Goal: Task Accomplishment & Management: Complete application form

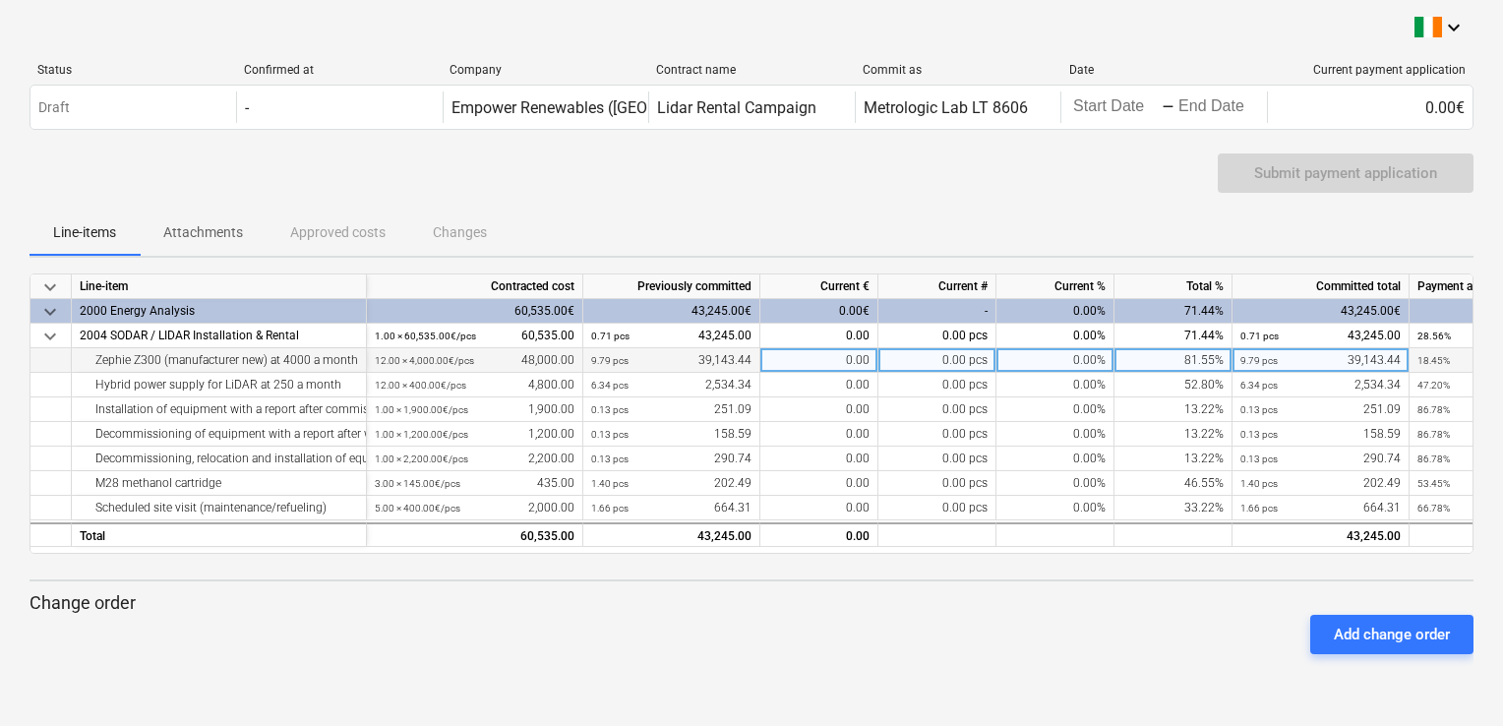
click at [805, 361] on div "0.00" at bounding box center [819, 360] width 118 height 25
type input "4000"
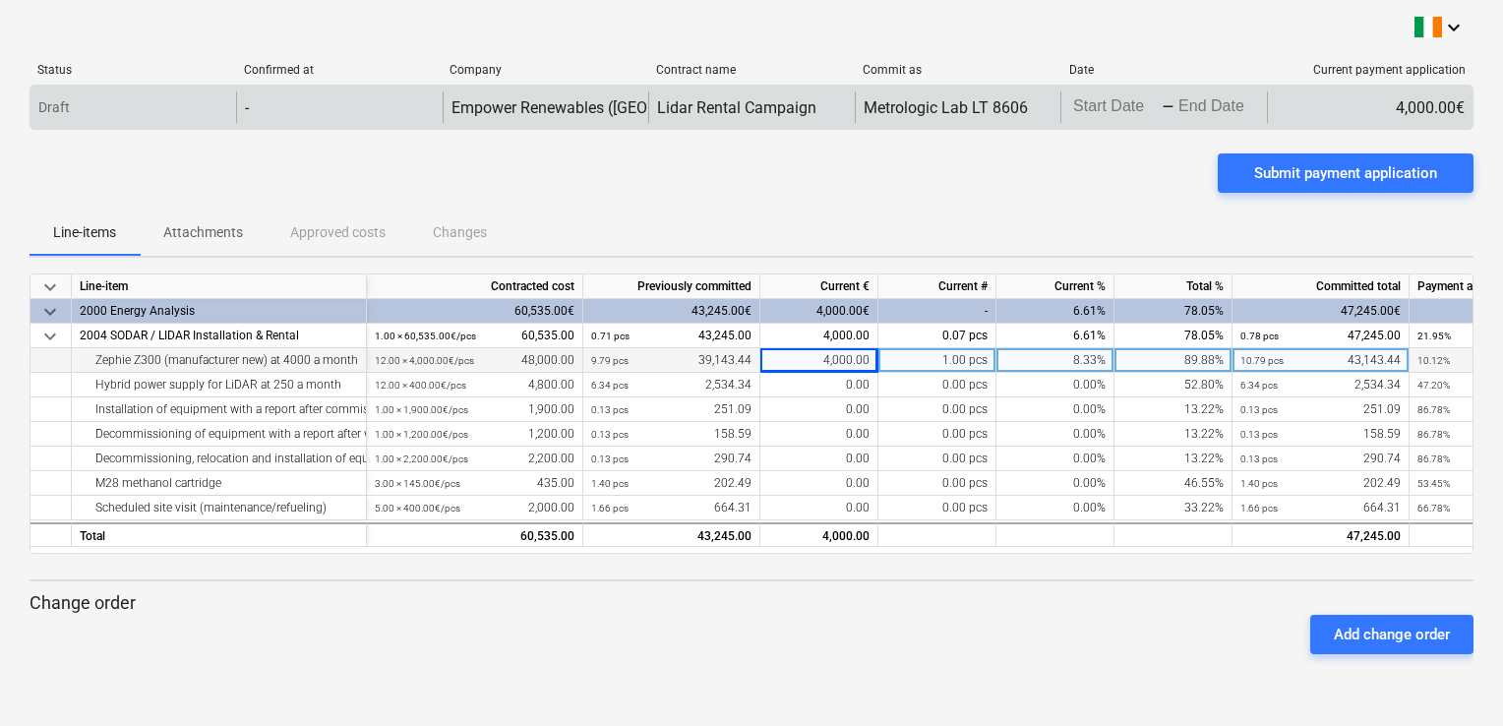
click at [1099, 113] on body "keyboard_arrow_down Status Confirmed at Company Contract name Commit as Date Cu…" at bounding box center [751, 363] width 1503 height 726
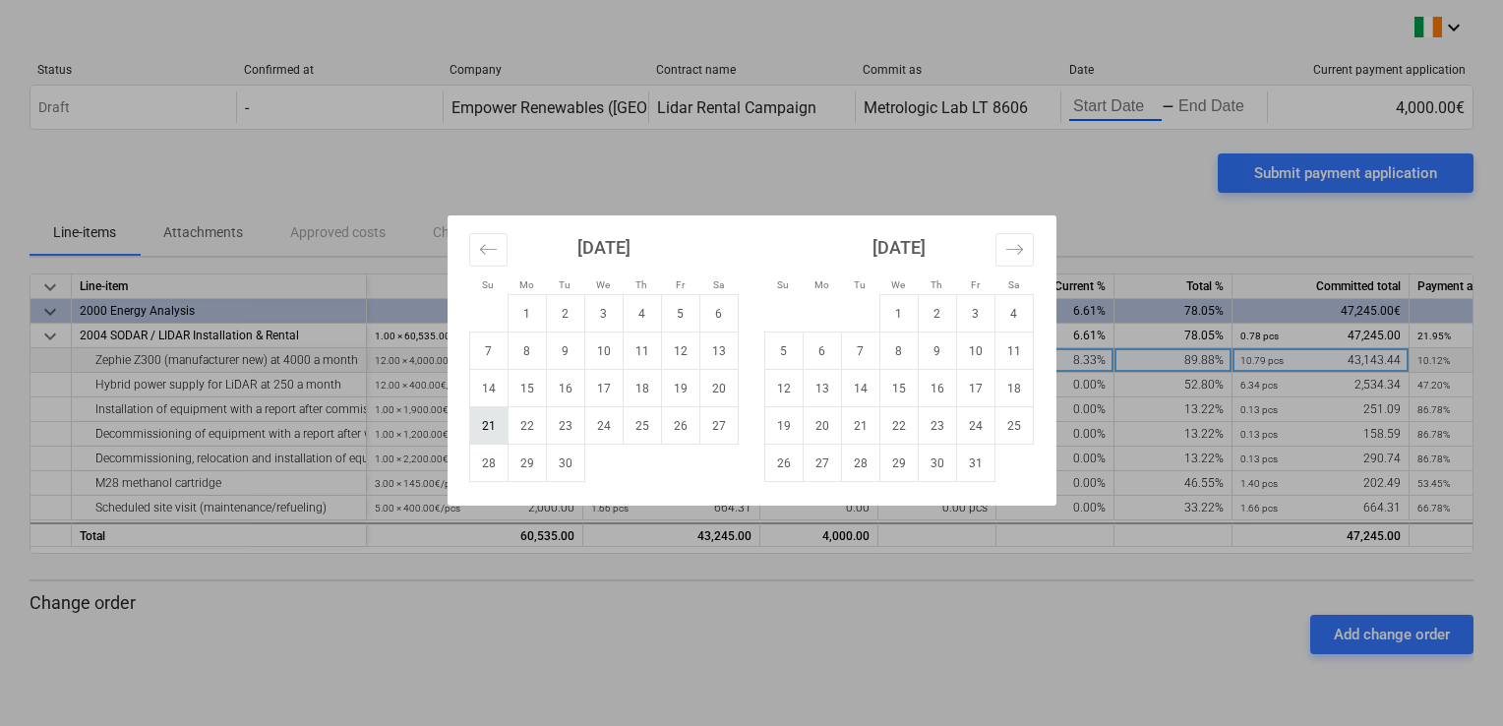
click at [487, 426] on td "21" at bounding box center [488, 425] width 38 height 37
type input "[DATE]"
click at [820, 428] on td "20" at bounding box center [822, 425] width 38 height 37
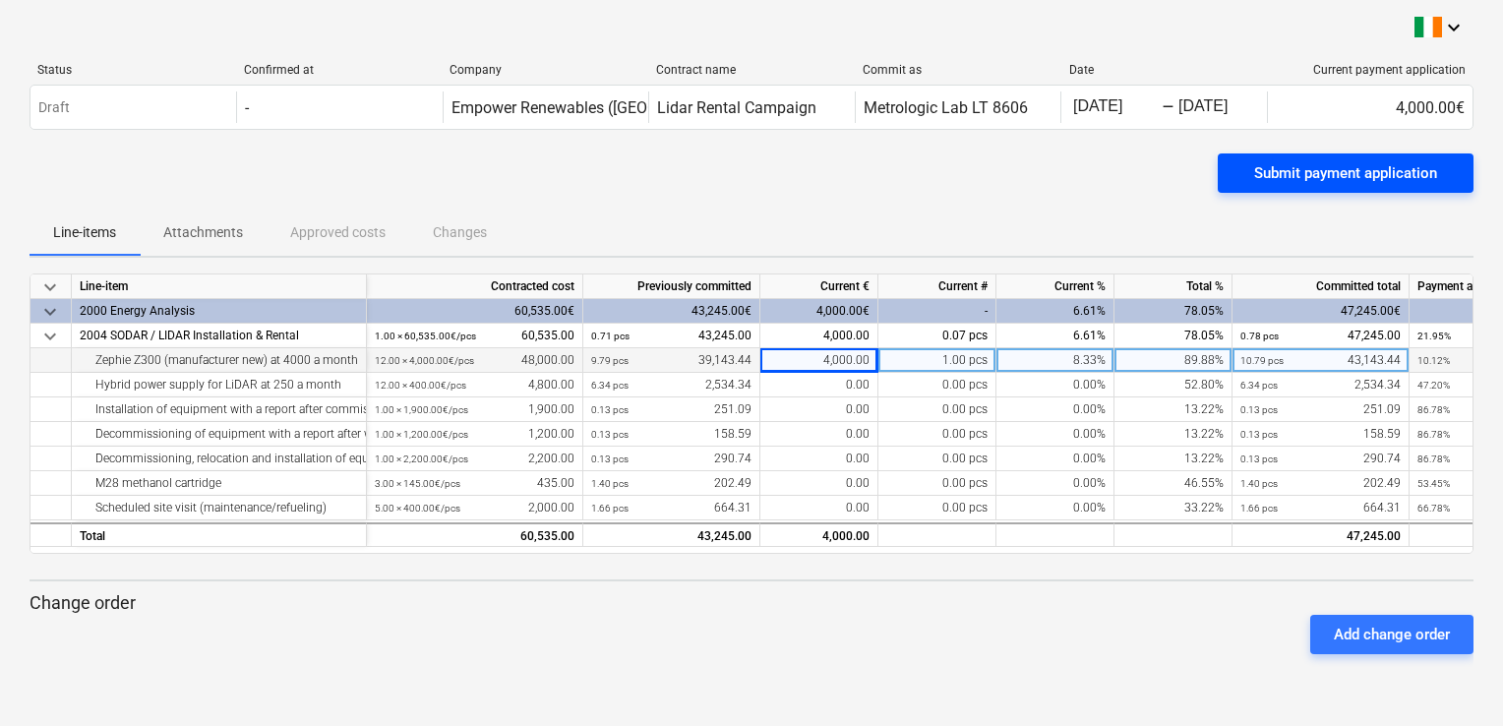
click at [1284, 170] on div "Submit payment application" at bounding box center [1345, 173] width 183 height 26
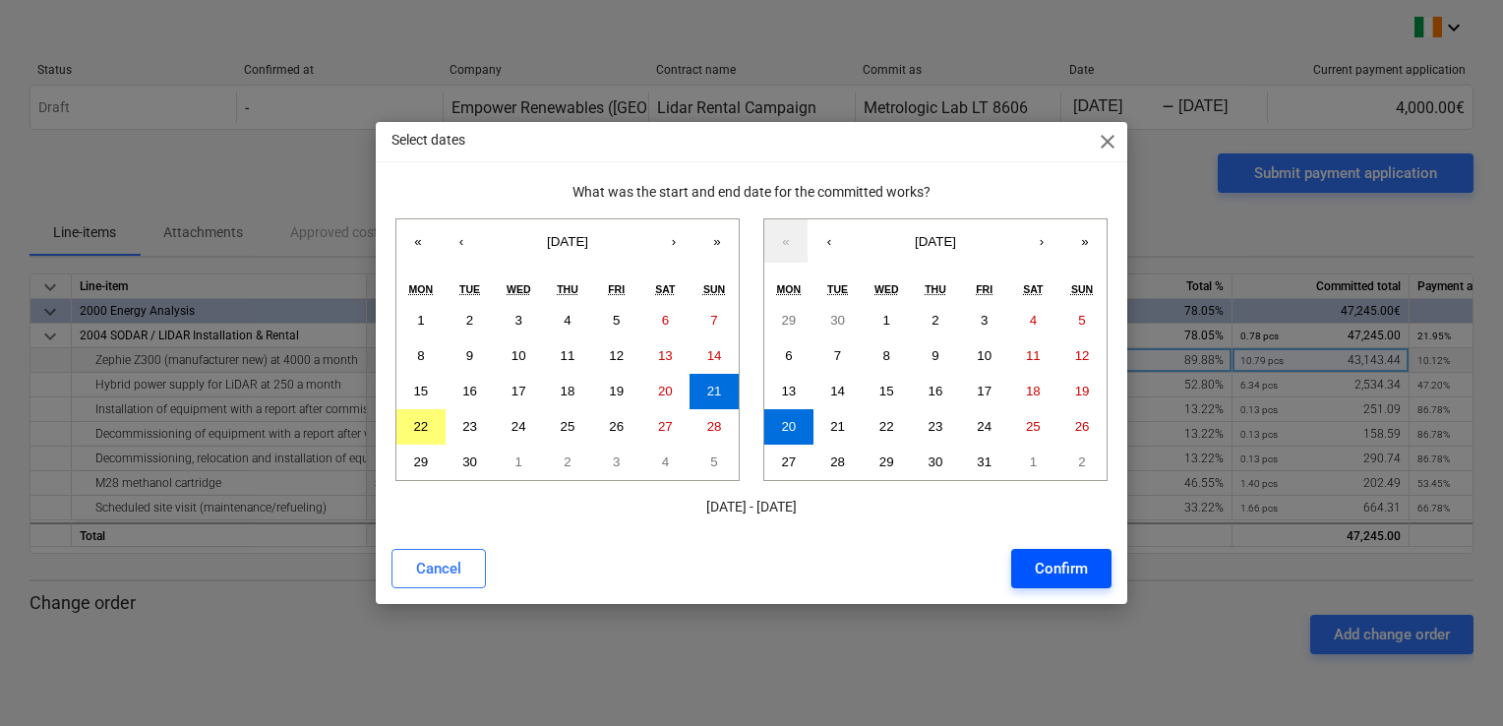
click at [1050, 570] on div "Confirm" at bounding box center [1061, 569] width 53 height 26
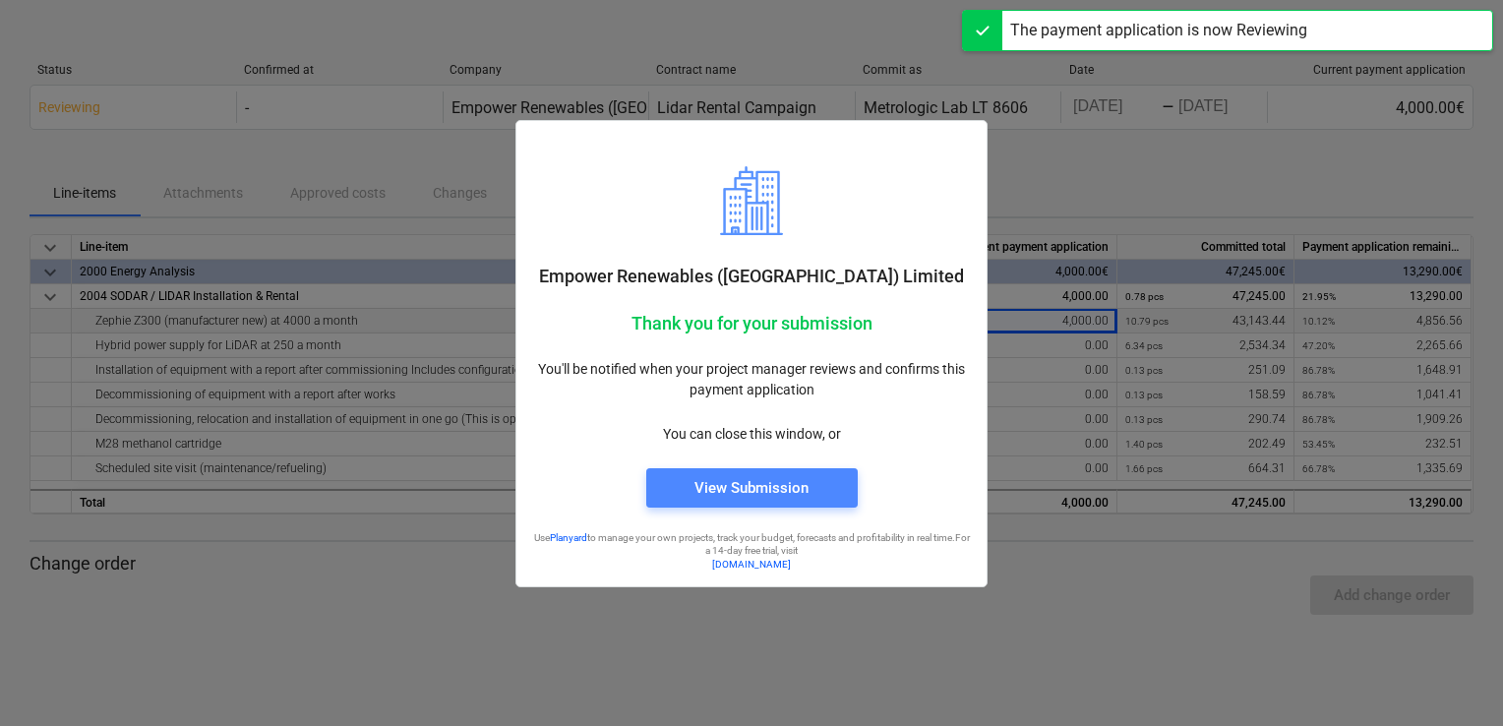
click at [738, 490] on div "View Submission" at bounding box center [751, 488] width 114 height 26
